Goal: Task Accomplishment & Management: Manage account settings

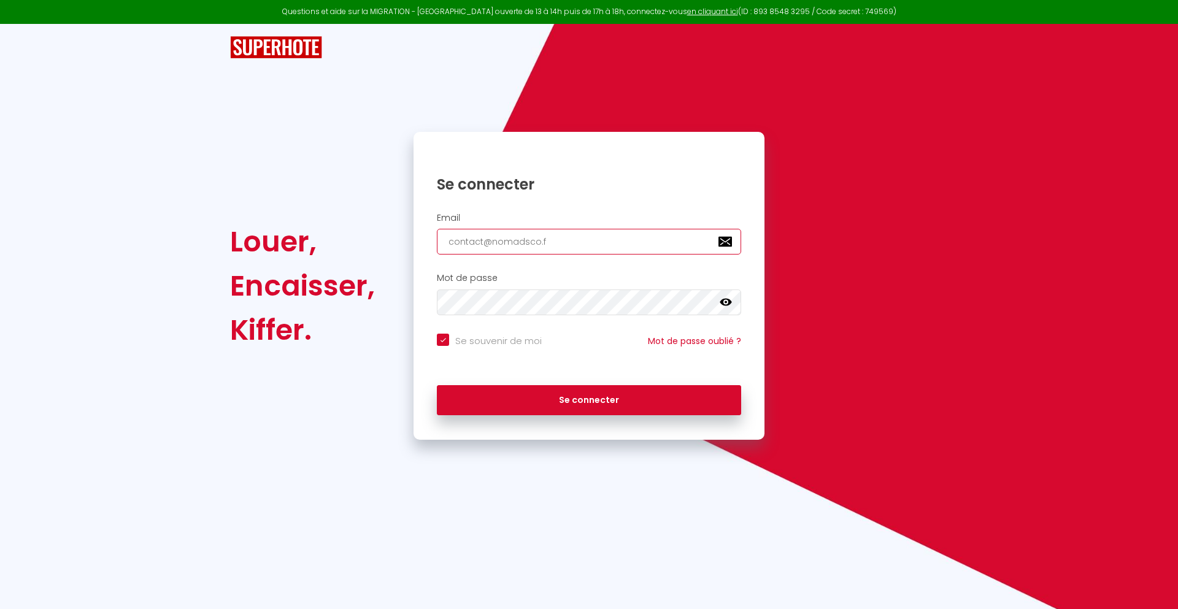
type input "[EMAIL_ADDRESS][DOMAIN_NAME]"
checkbox input "true"
type input "[EMAIL_ADDRESS][DOMAIN_NAME]"
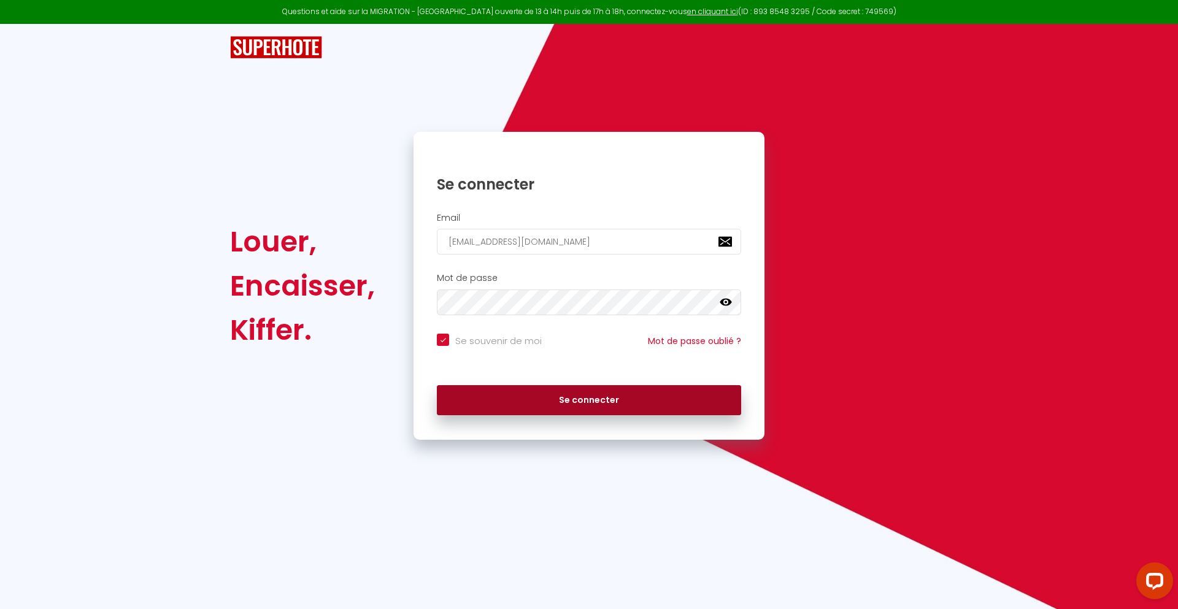
click at [589, 400] on button "Se connecter" at bounding box center [589, 400] width 304 height 31
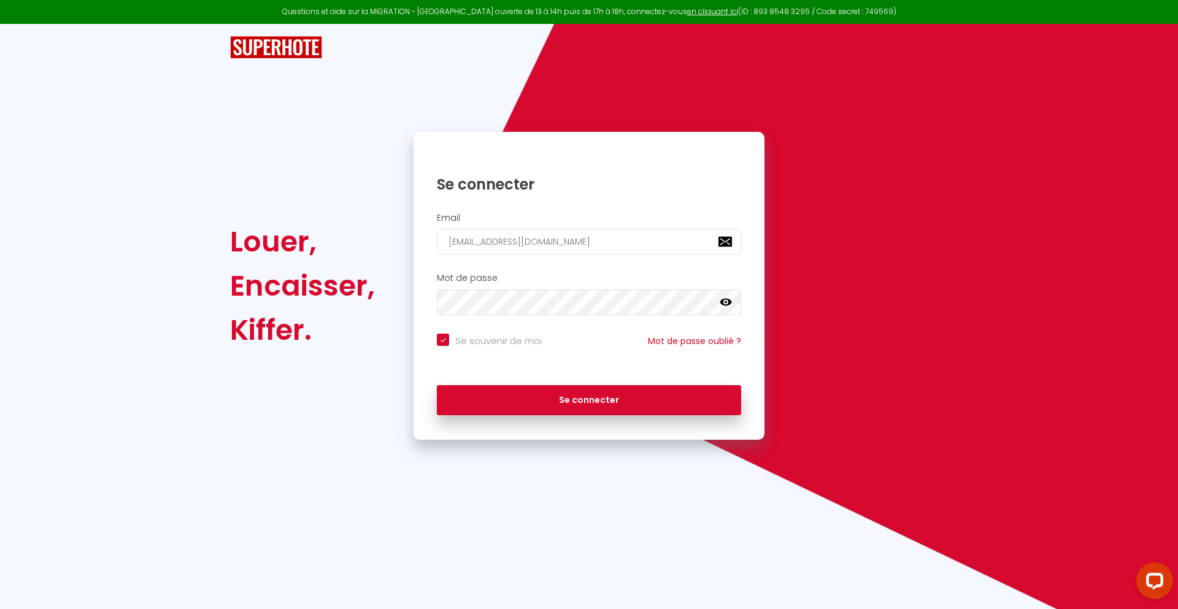
checkbox input "true"
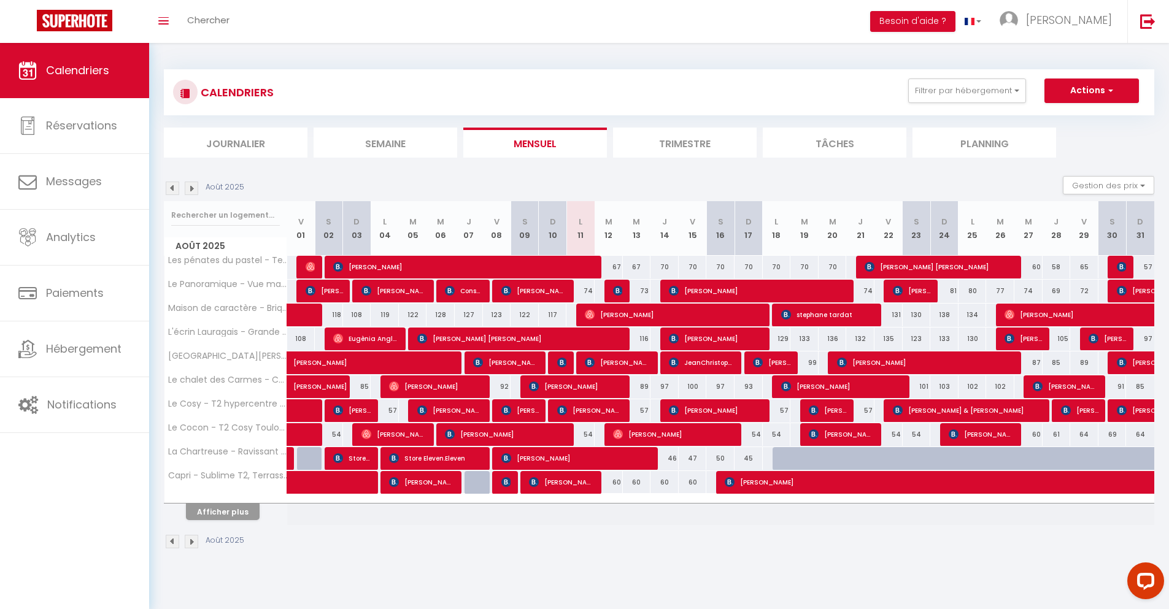
click at [236, 142] on li "Journalier" at bounding box center [236, 143] width 144 height 30
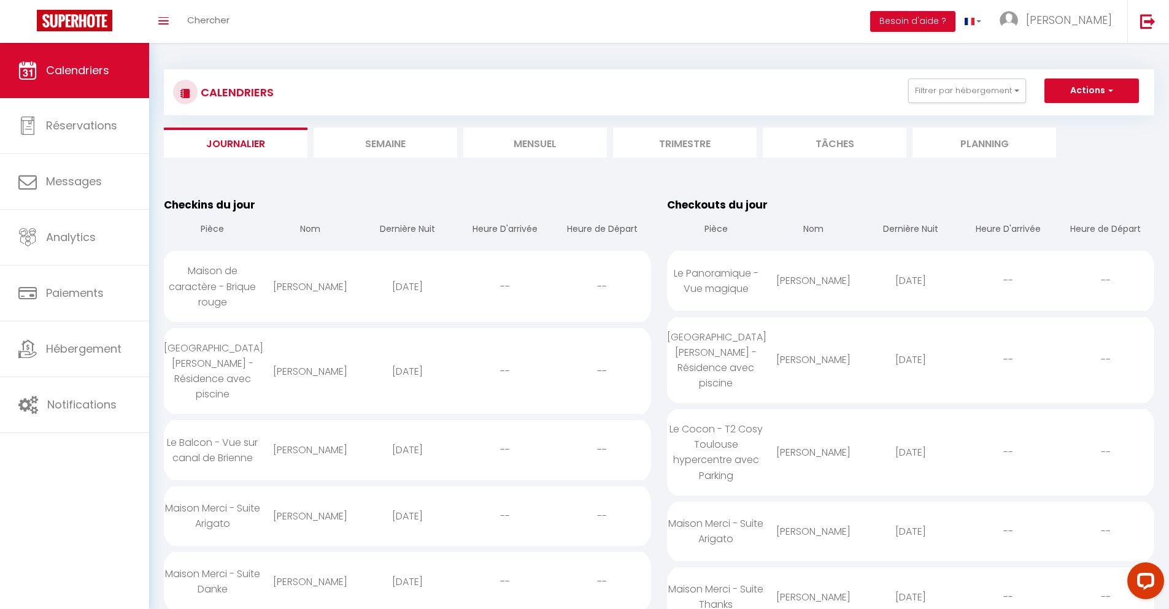
scroll to position [1059, 0]
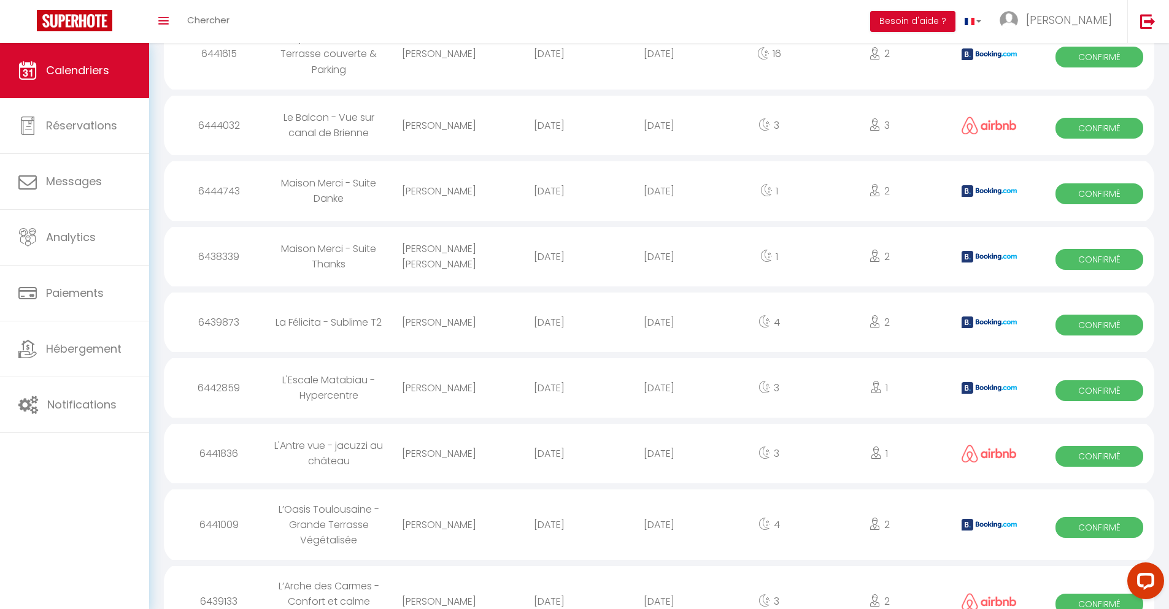
select select "0"
select select "1"
select select
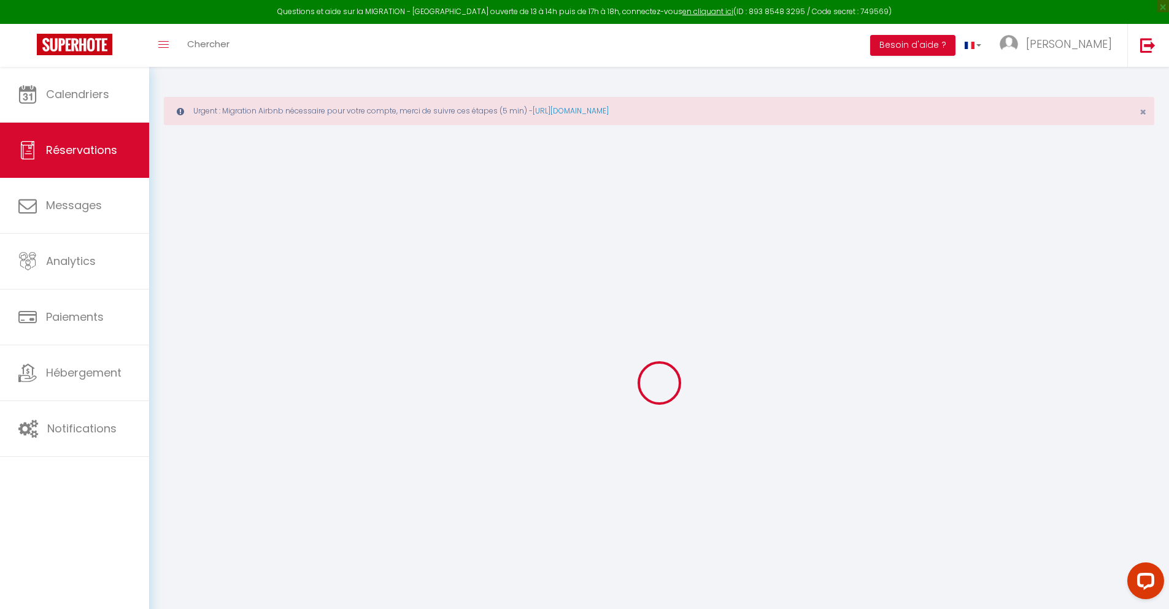
select select
checkbox input "false"
select select
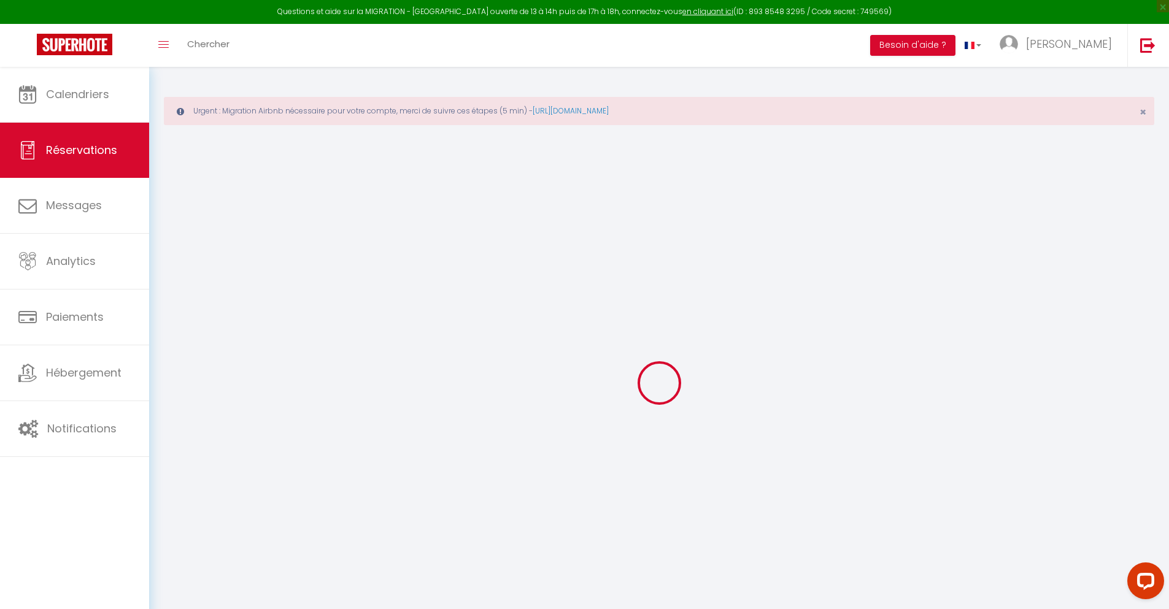
checkbox input "false"
type textarea "** THIS RESERVATION HAS BEEN PRE-PAID ** BOOKING NOTE : Payment charge is EUR 1…"
type input "42"
type input "63.02"
select select
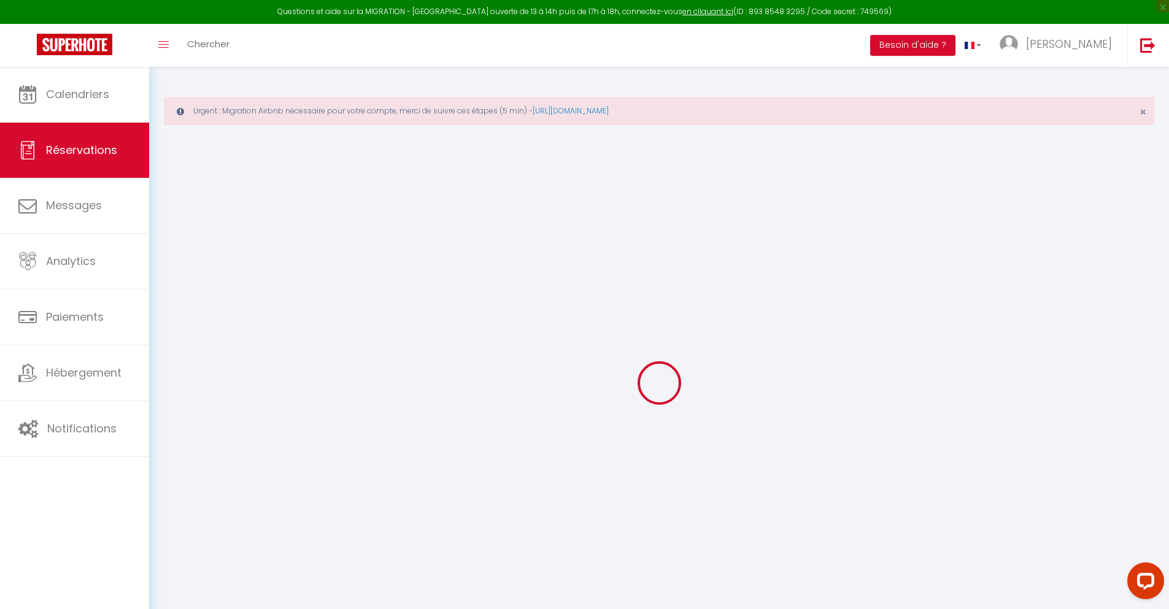
select select
checkbox input "false"
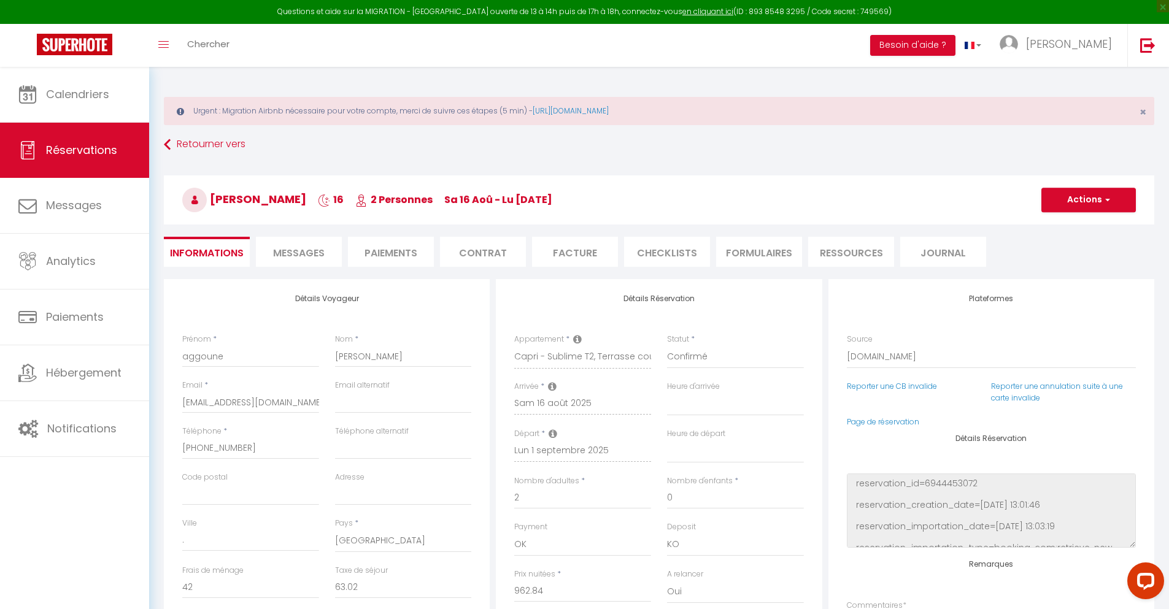
select select
checkbox input "false"
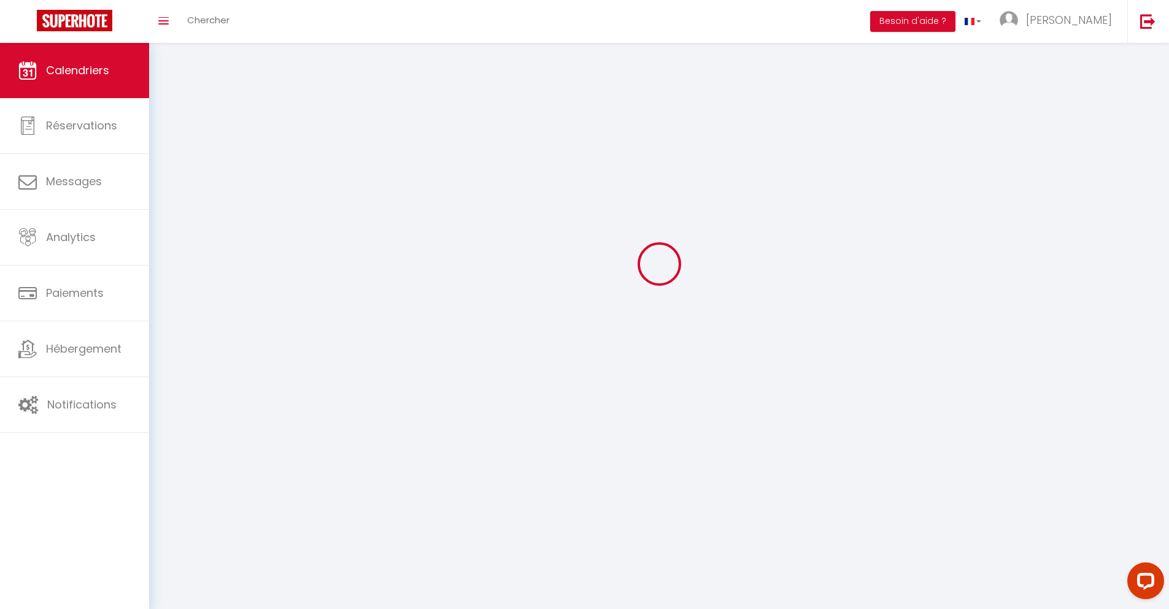
scroll to position [67, 0]
